Goal: Task Accomplishment & Management: Complete application form

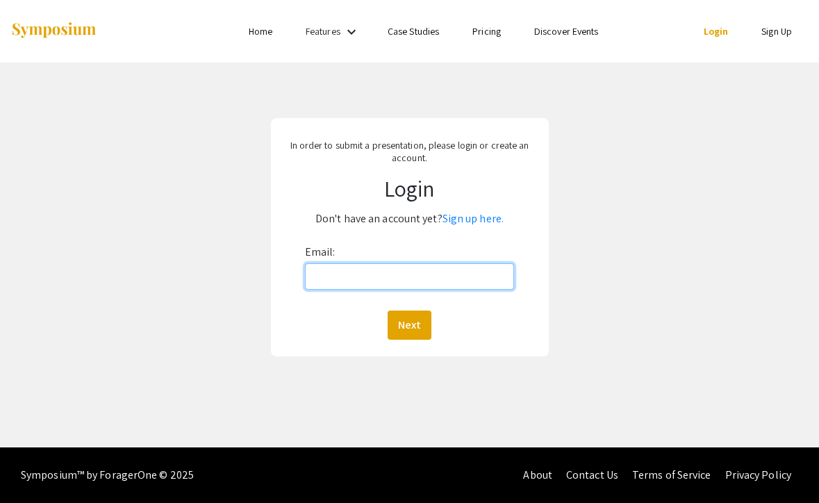
click at [397, 276] on input "Email:" at bounding box center [409, 276] width 209 height 26
type input "[EMAIL_ADDRESS][DOMAIN_NAME]"
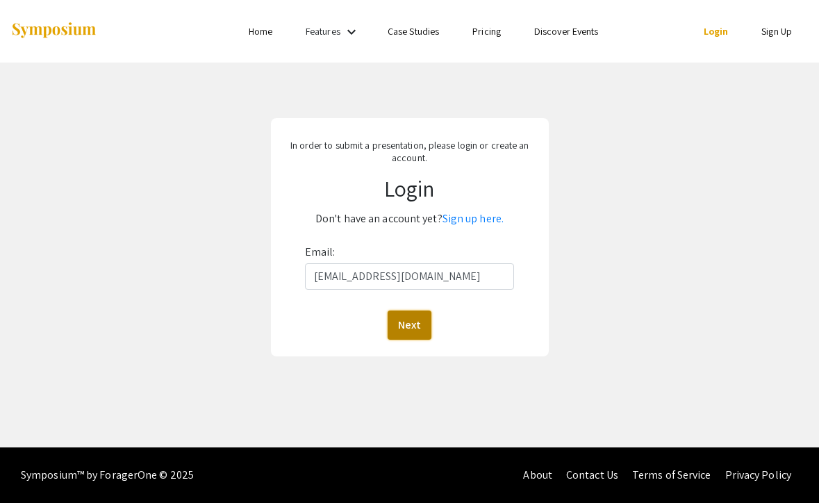
click at [406, 328] on button "Next" at bounding box center [410, 324] width 44 height 29
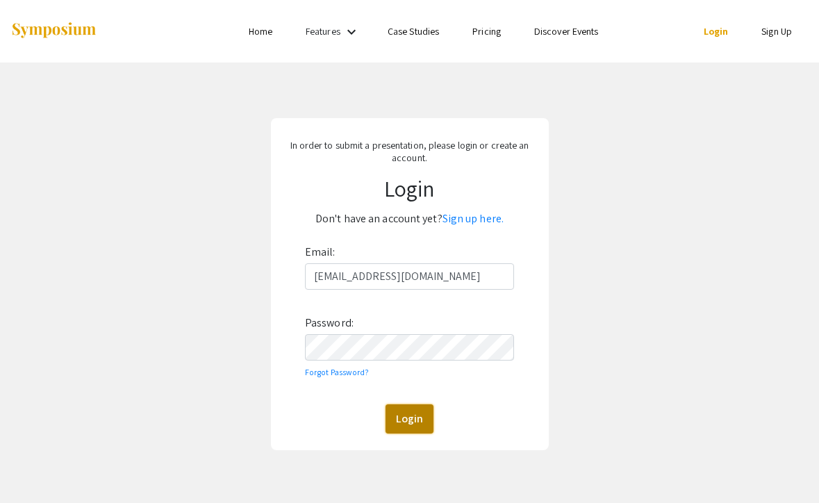
click at [417, 415] on button "Login" at bounding box center [409, 418] width 48 height 29
click at [455, 219] on link "Sign up here." at bounding box center [472, 218] width 61 height 15
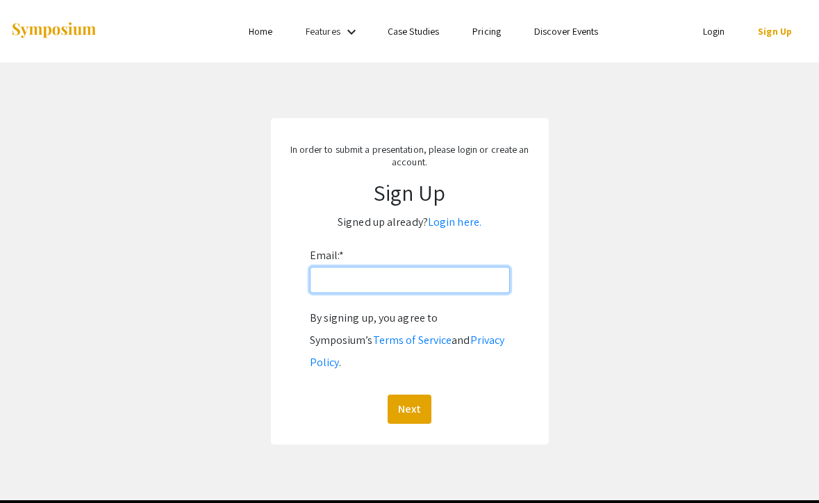
click at [413, 269] on input "Email: *" at bounding box center [410, 280] width 200 height 26
type input "[EMAIL_ADDRESS][DOMAIN_NAME]"
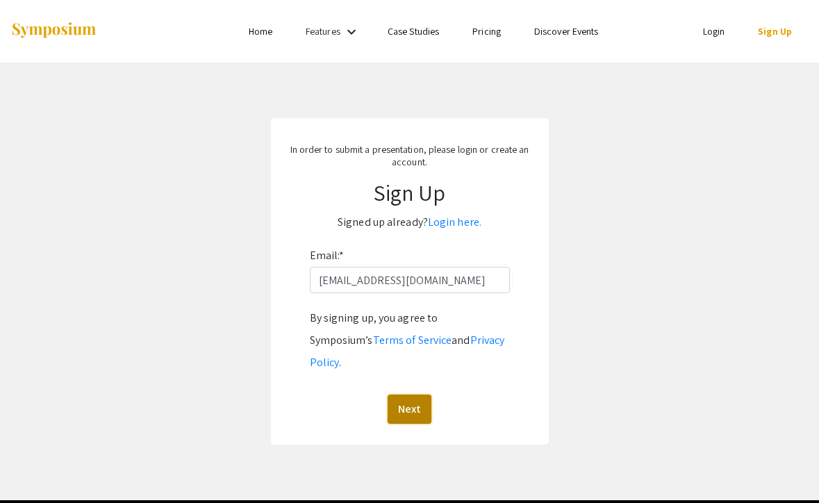
click at [403, 394] on button "Next" at bounding box center [410, 408] width 44 height 29
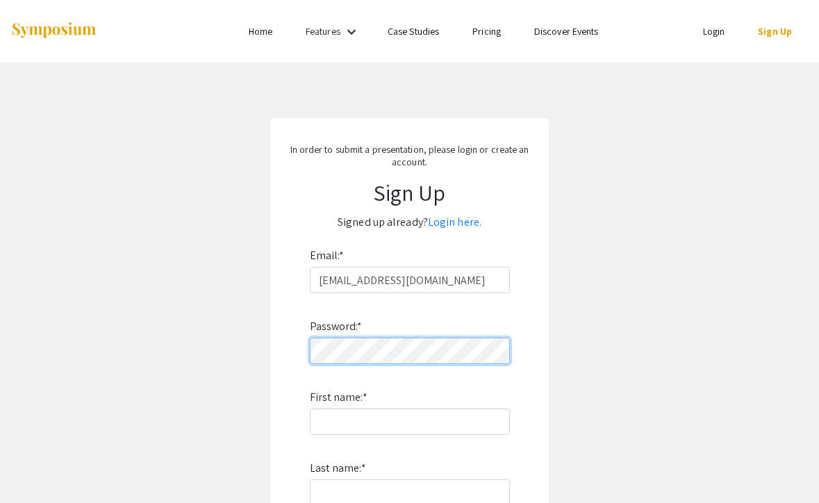
scroll to position [72, 0]
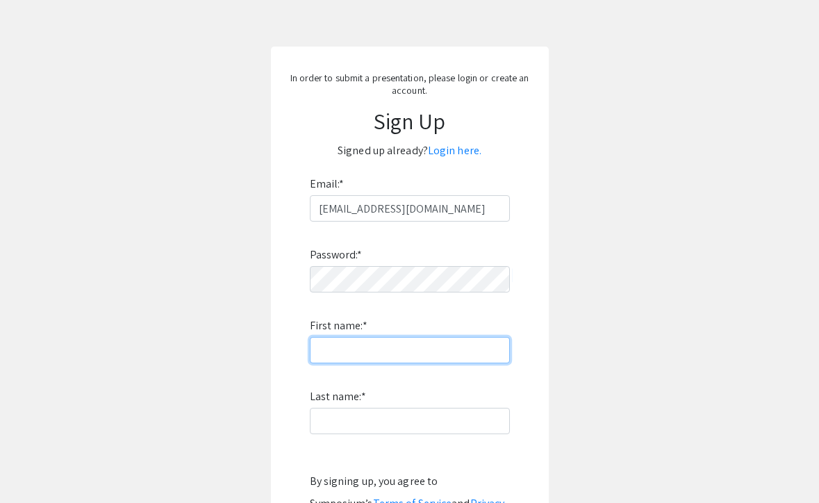
click at [399, 356] on input "First name: *" at bounding box center [410, 350] width 200 height 26
type input "Eva"
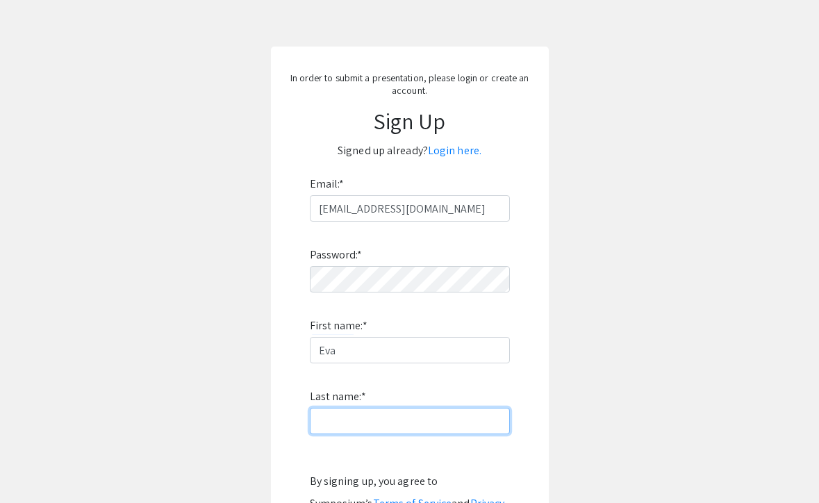
click at [381, 416] on input "Last name: *" at bounding box center [410, 421] width 200 height 26
type input "[PERSON_NAME]"
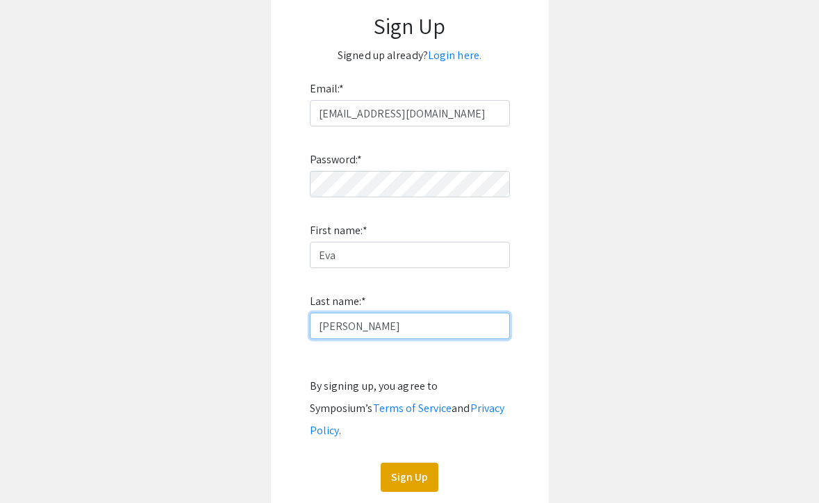
scroll to position [265, 0]
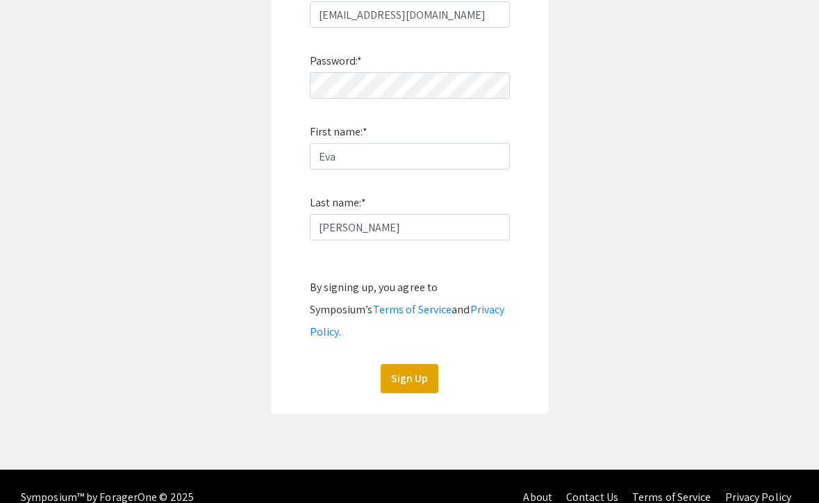
click at [292, 339] on form "Email: * [EMAIL_ADDRESS][DOMAIN_NAME] Password: * First name: * [PERSON_NAME] L…" at bounding box center [410, 186] width 250 height 414
click at [388, 364] on button "Sign Up" at bounding box center [410, 378] width 58 height 29
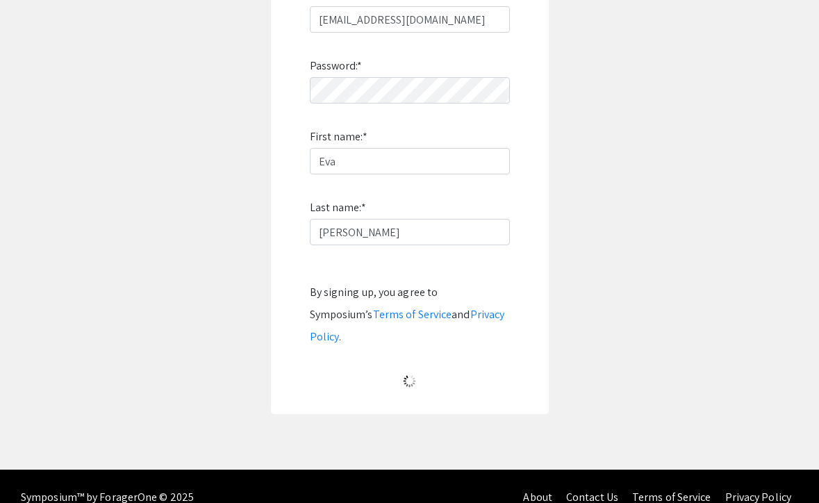
scroll to position [18, 0]
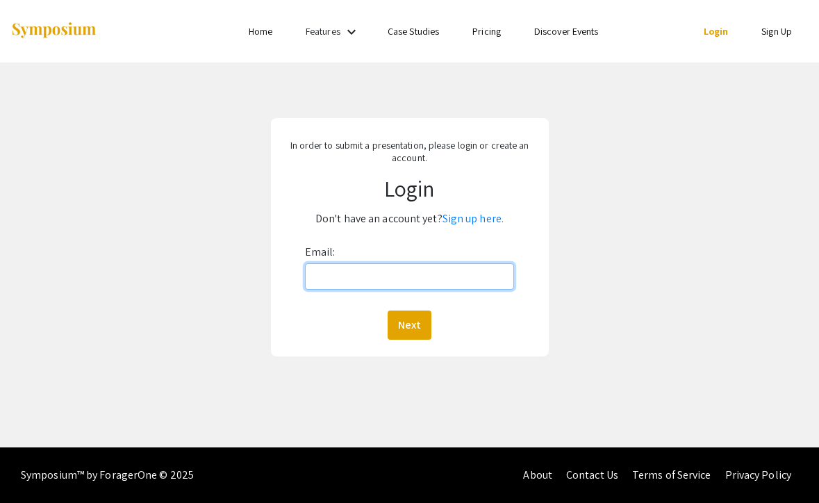
click at [453, 275] on input "Email:" at bounding box center [409, 276] width 209 height 26
type input "[EMAIL_ADDRESS][DOMAIN_NAME]"
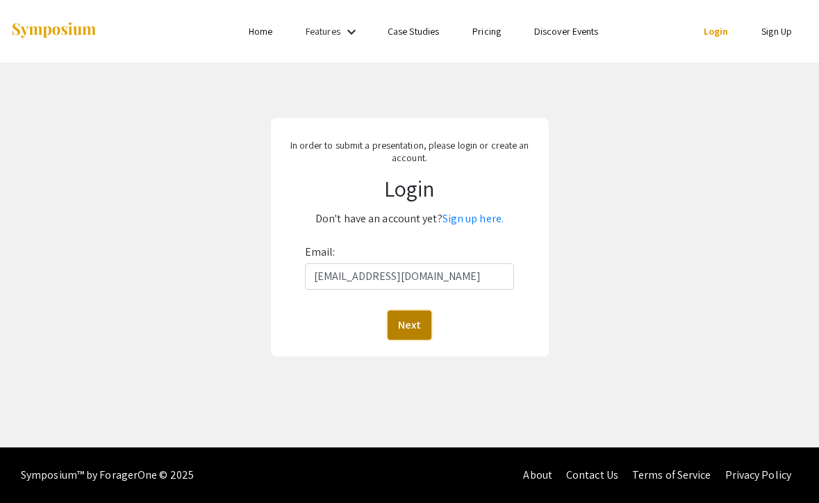
click at [414, 333] on button "Next" at bounding box center [410, 324] width 44 height 29
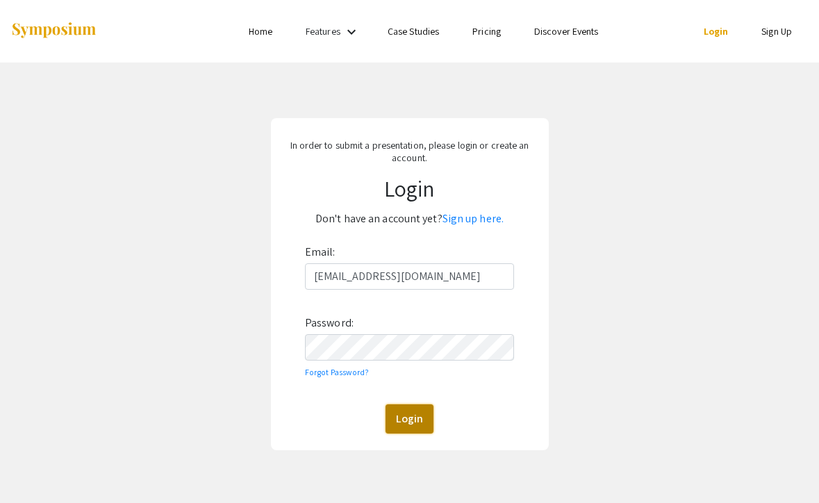
click at [421, 416] on button "Login" at bounding box center [409, 418] width 48 height 29
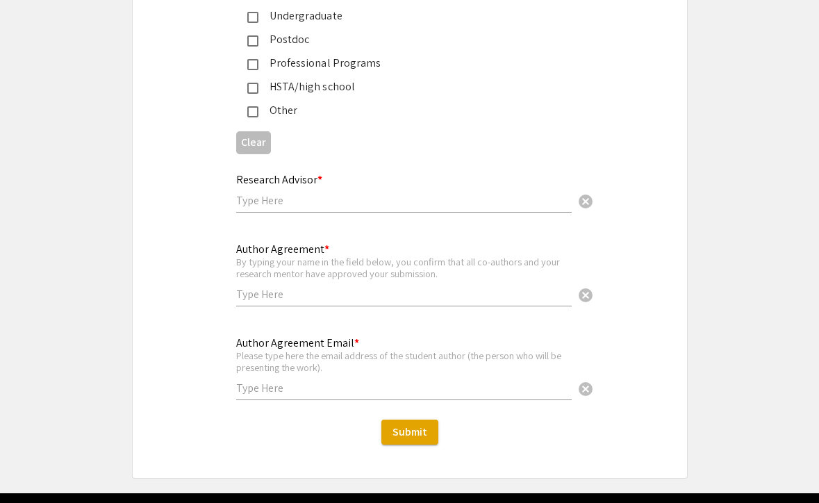
scroll to position [3470, 0]
